Goal: Transaction & Acquisition: Purchase product/service

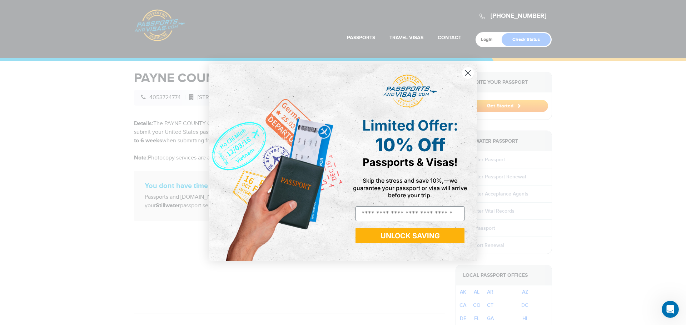
click at [383, 240] on button "UNLOCK SAVING" at bounding box center [410, 236] width 109 height 15
click at [404, 183] on span "Skip the stress and save 10%,—we guarantee your passport or visa will arrive be…" at bounding box center [410, 187] width 114 height 21
click at [468, 76] on circle "Close dialog" at bounding box center [468, 73] width 12 height 12
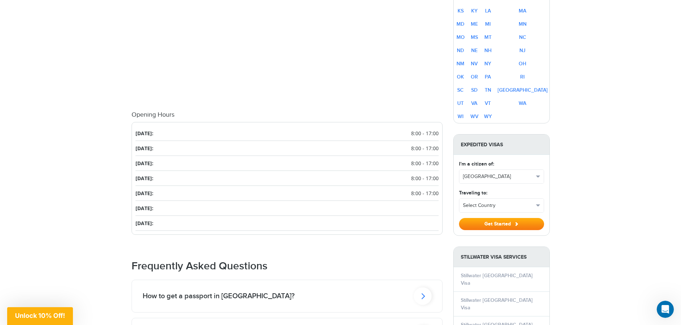
scroll to position [464, 0]
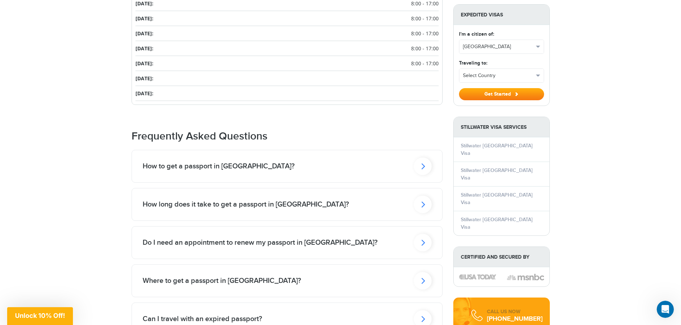
click at [306, 161] on div "How to get a passport in [GEOGRAPHIC_DATA]?" at bounding box center [287, 166] width 310 height 32
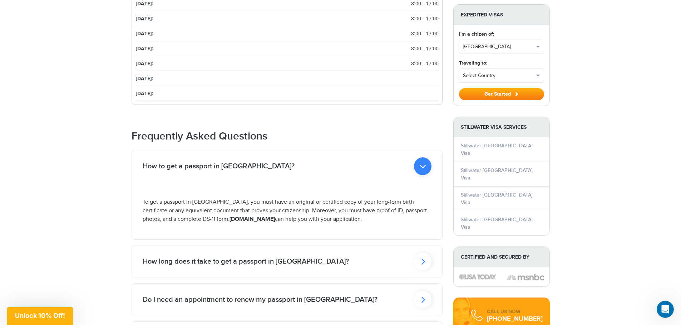
click at [301, 169] on div "How to get a passport in [GEOGRAPHIC_DATA]?" at bounding box center [287, 166] width 310 height 32
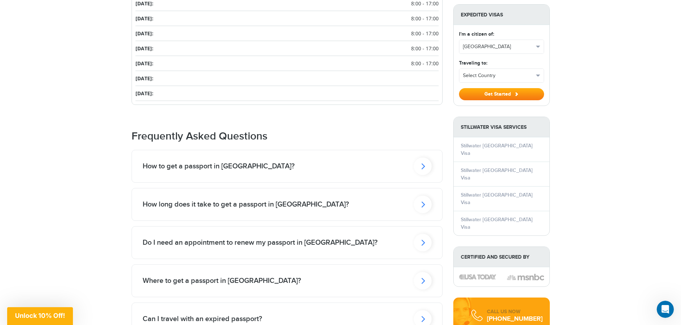
click at [300, 200] on h2 "How long does it take to get a passport in [GEOGRAPHIC_DATA]?" at bounding box center [246, 204] width 206 height 9
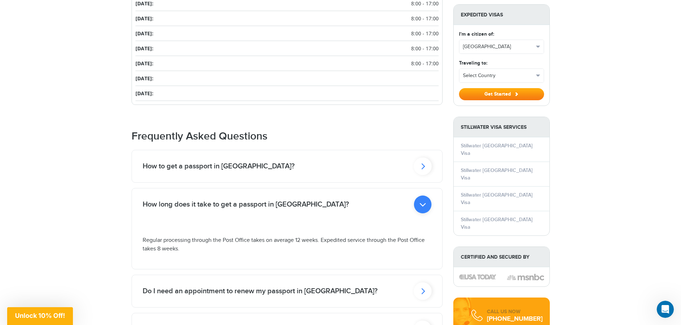
click at [300, 200] on h2 "How long does it take to get a passport in [GEOGRAPHIC_DATA]?" at bounding box center [246, 204] width 206 height 9
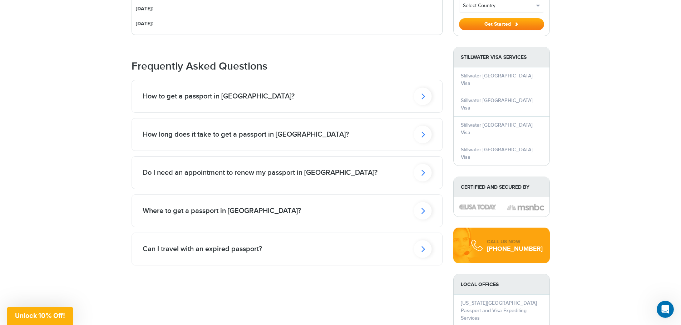
scroll to position [536, 0]
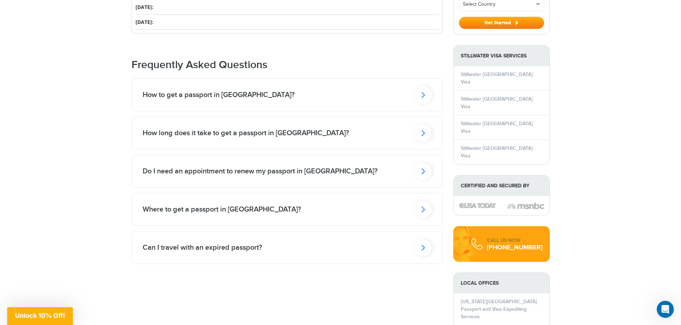
click at [299, 170] on h2 "Do I need an appointment to renew my passport in [GEOGRAPHIC_DATA]?" at bounding box center [260, 171] width 235 height 9
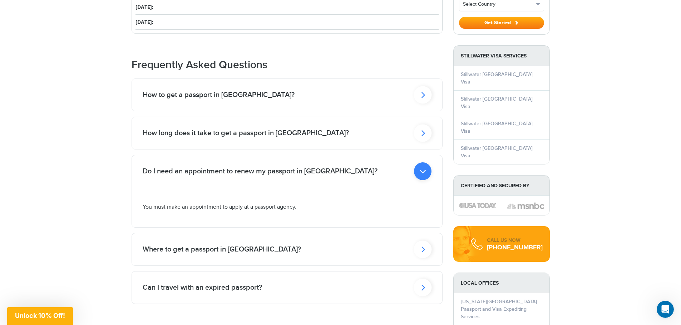
click at [256, 209] on p "You must make an appointment to apply at a passport agency." at bounding box center [287, 207] width 289 height 9
click at [172, 206] on p "You must make an appointment to apply at a passport agency." at bounding box center [287, 207] width 289 height 9
click at [243, 179] on div "Do I need an appointment to renew my passport in [GEOGRAPHIC_DATA]?" at bounding box center [287, 171] width 310 height 32
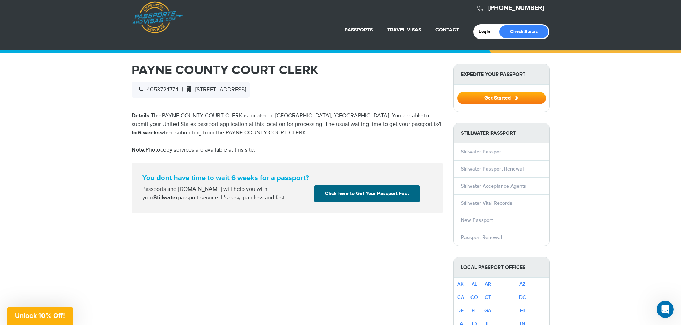
scroll to position [0, 0]
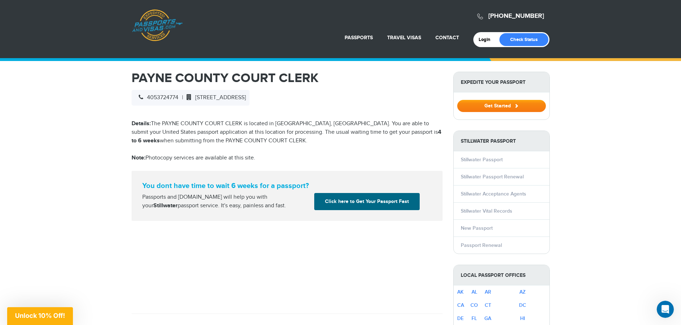
click at [488, 105] on button "Get Started" at bounding box center [501, 106] width 89 height 12
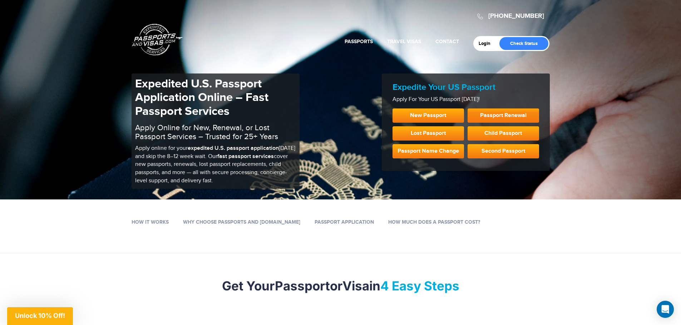
click at [485, 120] on link "Passport Renewal" at bounding box center [502, 116] width 71 height 14
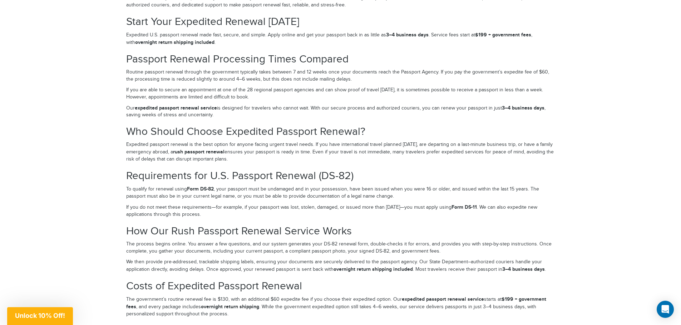
scroll to position [1036, 0]
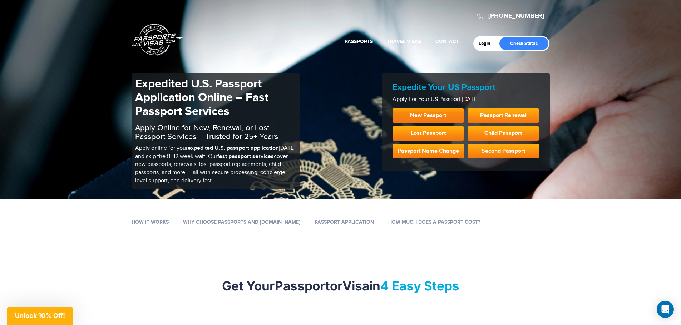
click at [447, 118] on link "New Passport" at bounding box center [427, 116] width 71 height 14
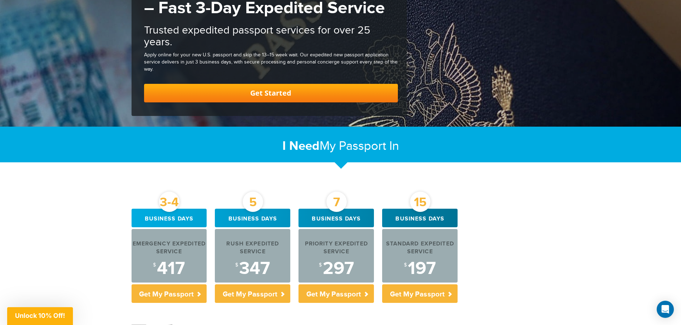
scroll to position [107, 0]
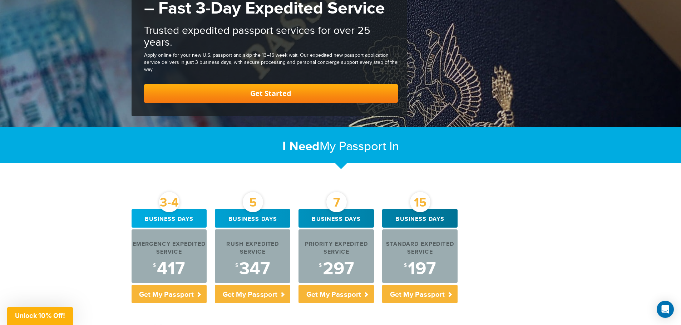
click at [289, 90] on link "Get Started" at bounding box center [271, 93] width 254 height 19
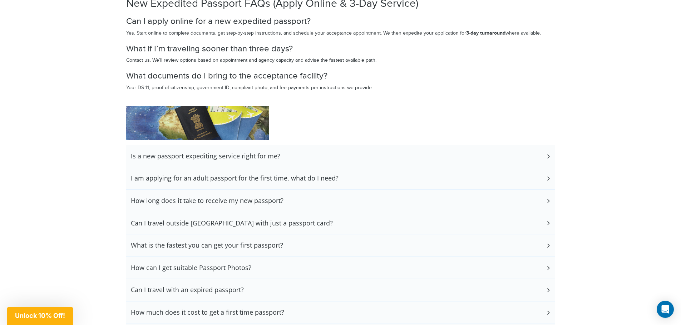
scroll to position [1288, 0]
